Goal: Navigation & Orientation: Go to known website

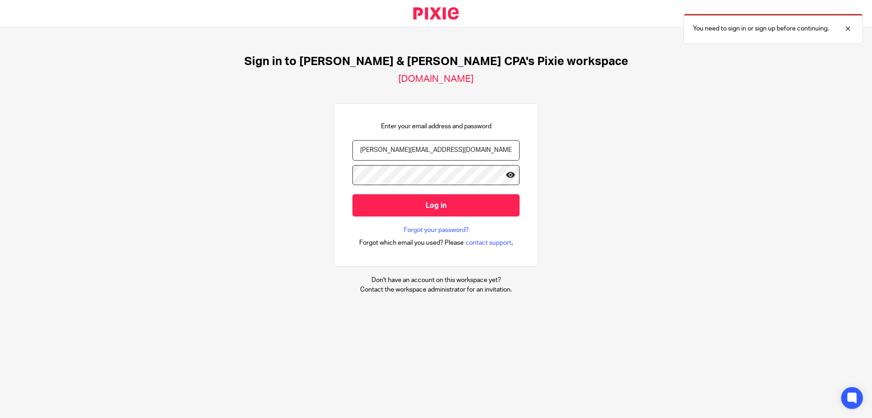
click at [506, 175] on icon at bounding box center [510, 174] width 9 height 9
click at [433, 207] on input "Log in" at bounding box center [436, 205] width 167 height 22
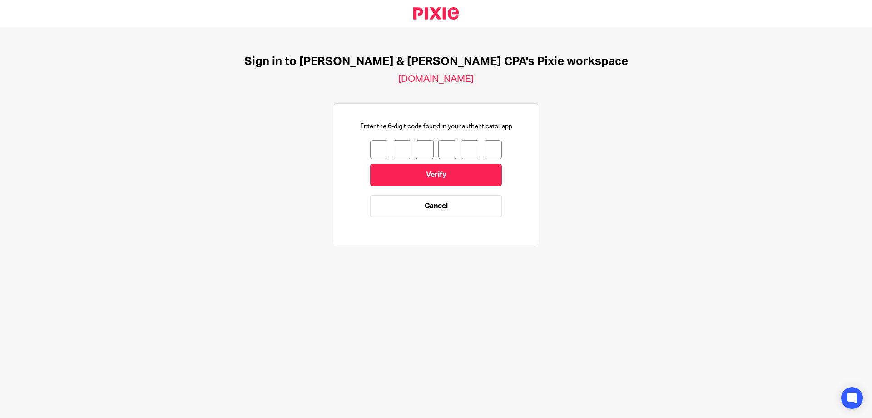
click at [375, 152] on input "number" at bounding box center [379, 149] width 18 height 19
type input "5"
type input "8"
type input "0"
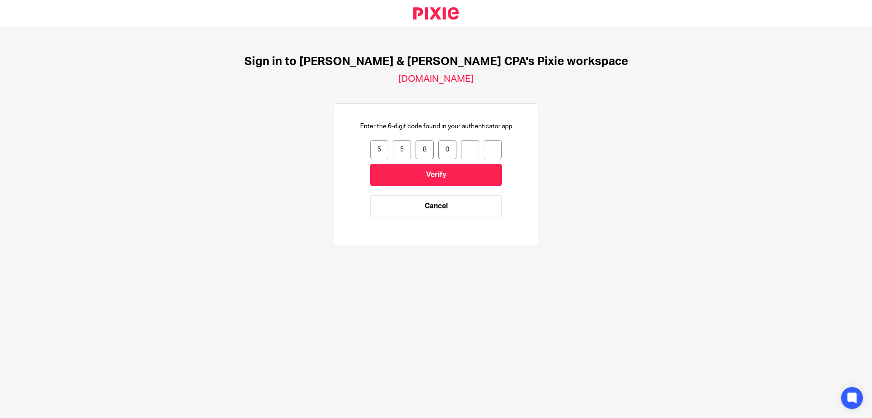
type input "4"
type input "1"
click at [431, 172] on input "Verify" at bounding box center [436, 175] width 132 height 22
click at [847, 27] on div at bounding box center [841, 28] width 25 height 11
click at [241, 125] on div "Sign in to [PERSON_NAME] & [PERSON_NAME] CPA's Pixie workspace [DOMAIN_NAME] En…" at bounding box center [436, 154] width 872 height 254
